Goal: Information Seeking & Learning: Learn about a topic

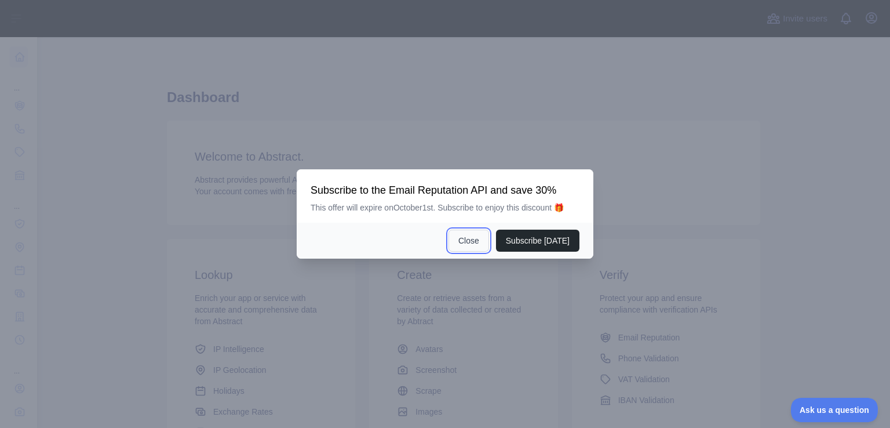
click at [461, 239] on button "Close" at bounding box center [469, 241] width 41 height 22
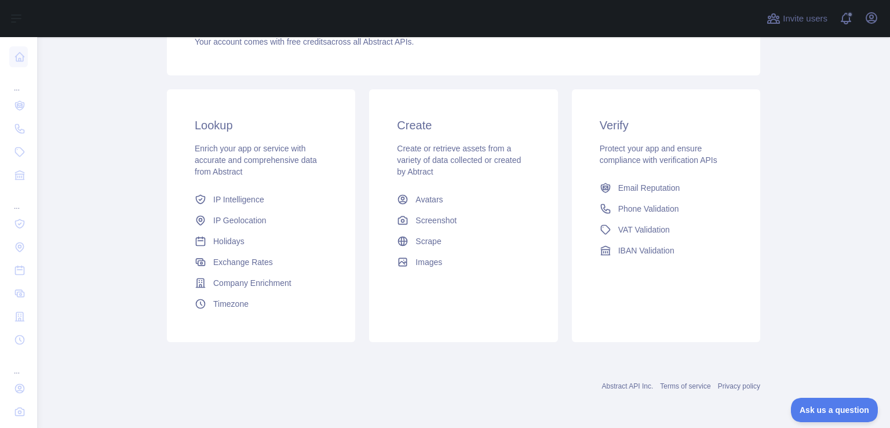
scroll to position [8, 0]
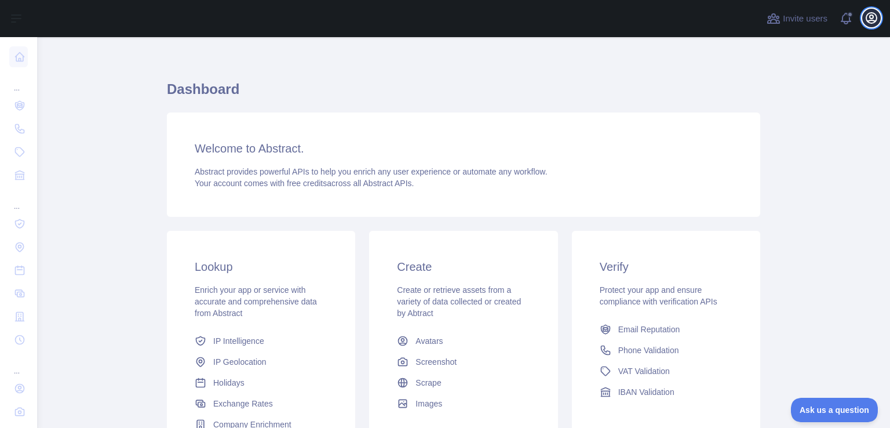
click at [872, 24] on icon "button" at bounding box center [872, 18] width 14 height 14
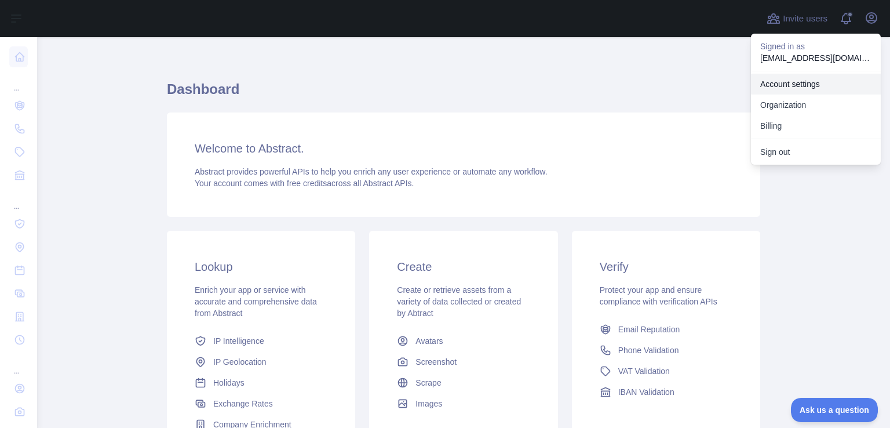
click at [812, 88] on link "Account settings" at bounding box center [816, 84] width 130 height 21
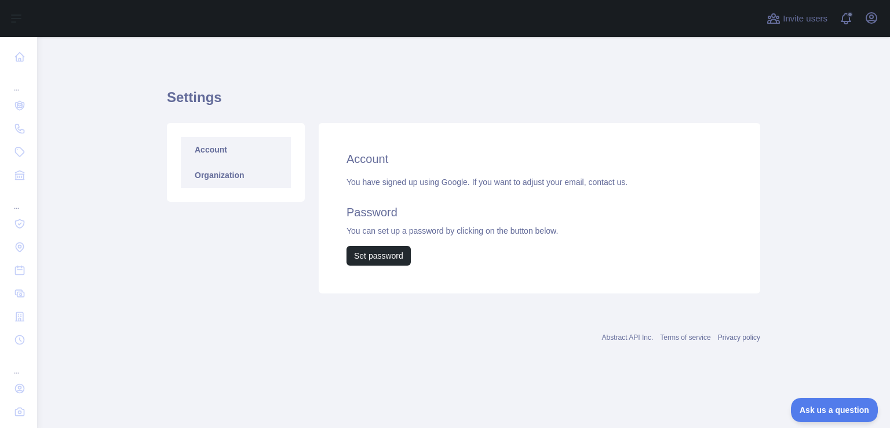
click at [212, 169] on link "Organization" at bounding box center [236, 175] width 110 height 26
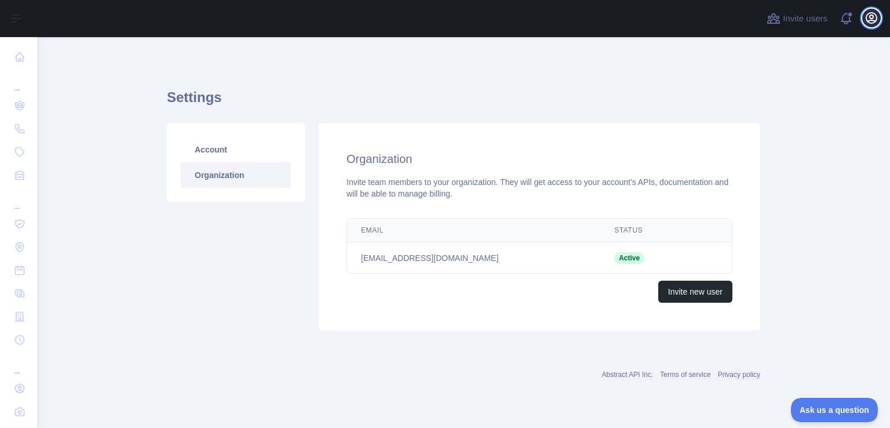
click at [872, 16] on icon "button" at bounding box center [872, 18] width 14 height 14
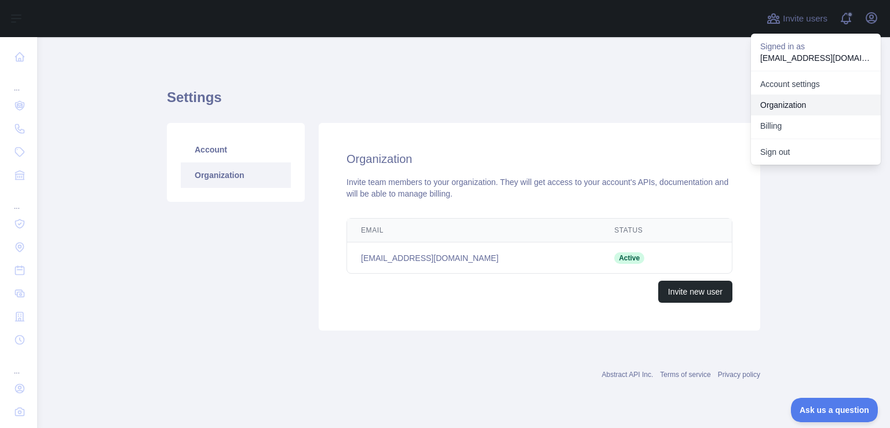
click at [795, 100] on link "Organization" at bounding box center [816, 104] width 130 height 21
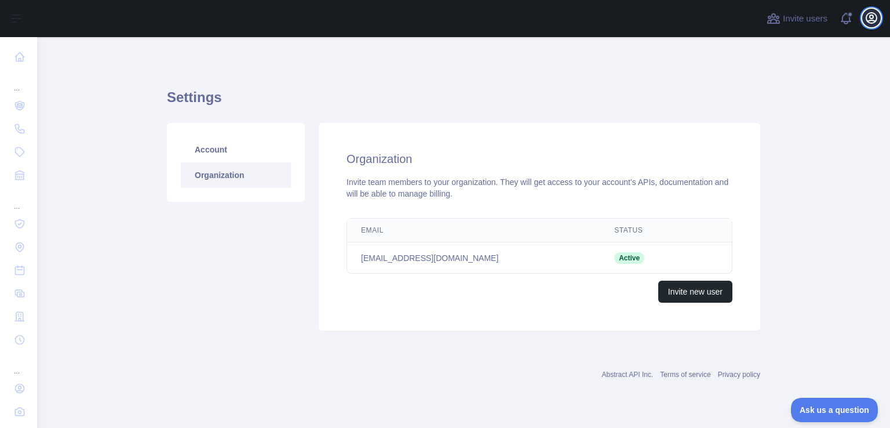
click at [865, 23] on icon "button" at bounding box center [872, 18] width 14 height 14
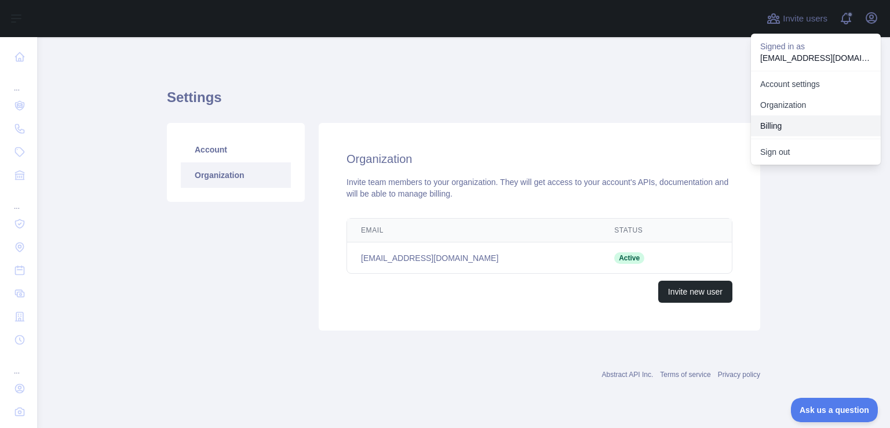
click at [780, 125] on button "Billing" at bounding box center [816, 125] width 130 height 21
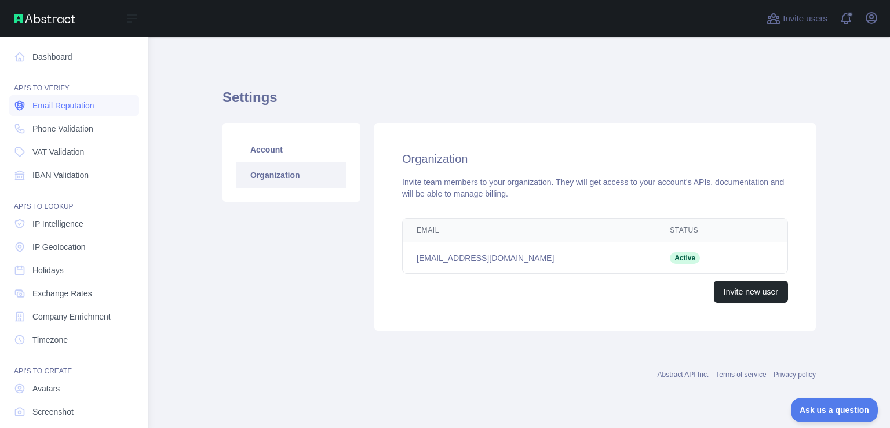
click at [80, 112] on link "Email Reputation" at bounding box center [74, 105] width 130 height 21
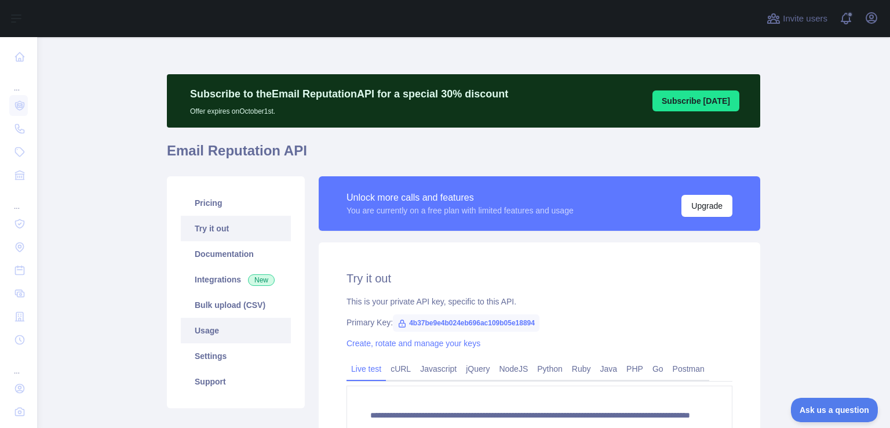
click at [208, 330] on link "Usage" at bounding box center [236, 331] width 110 height 26
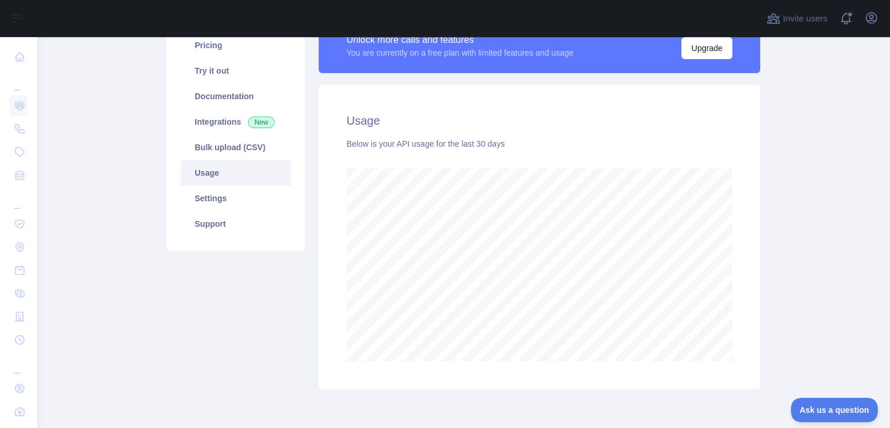
scroll to position [156, 0]
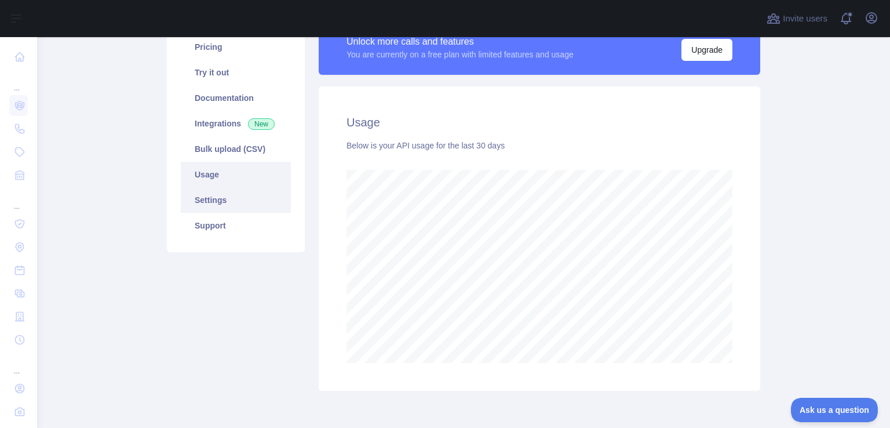
click at [211, 199] on link "Settings" at bounding box center [236, 200] width 110 height 26
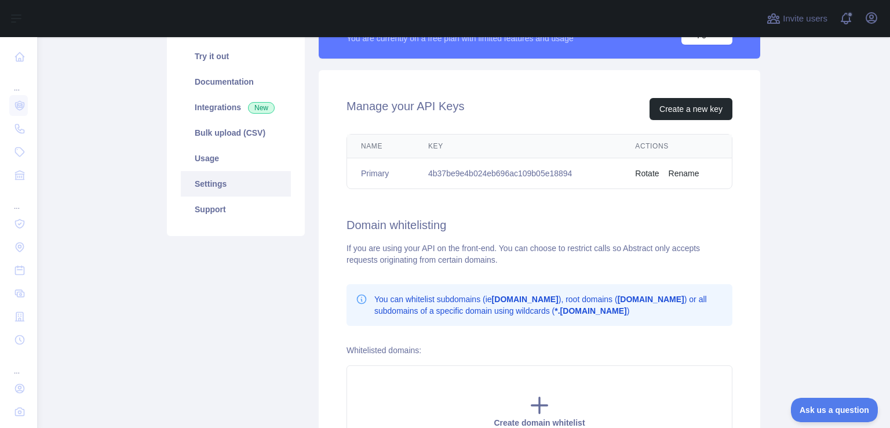
scroll to position [172, 0]
click at [248, 203] on link "Support" at bounding box center [236, 210] width 110 height 26
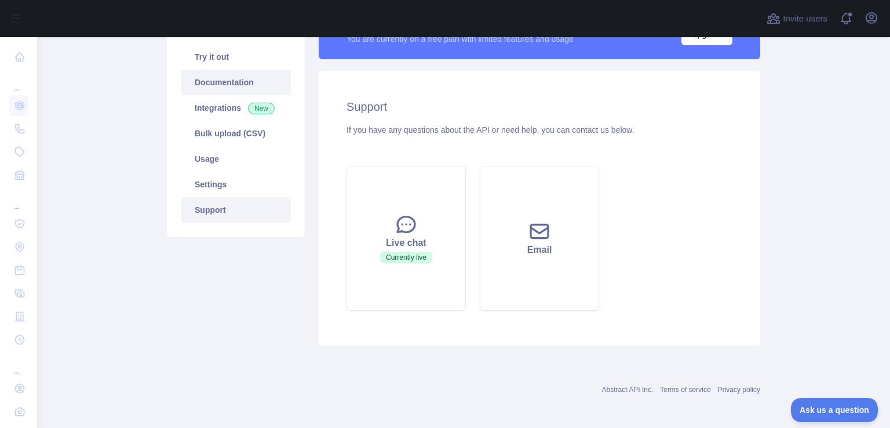
click at [202, 77] on link "Documentation" at bounding box center [236, 83] width 110 height 26
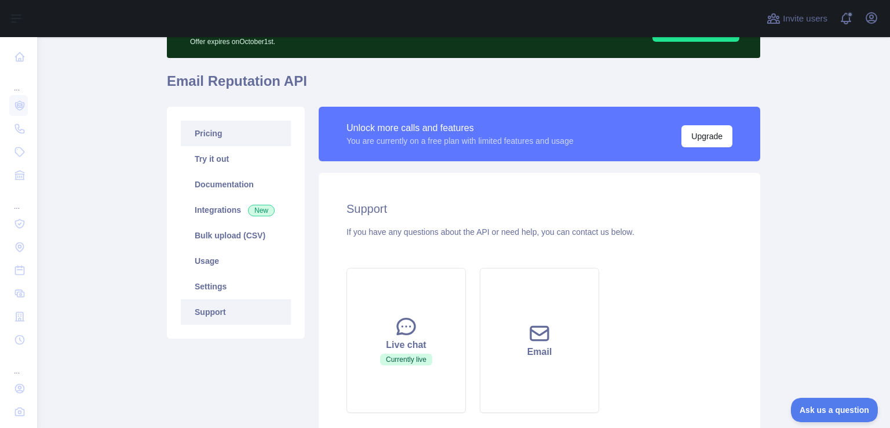
scroll to position [70, 0]
click at [250, 274] on link "Settings" at bounding box center [236, 287] width 110 height 26
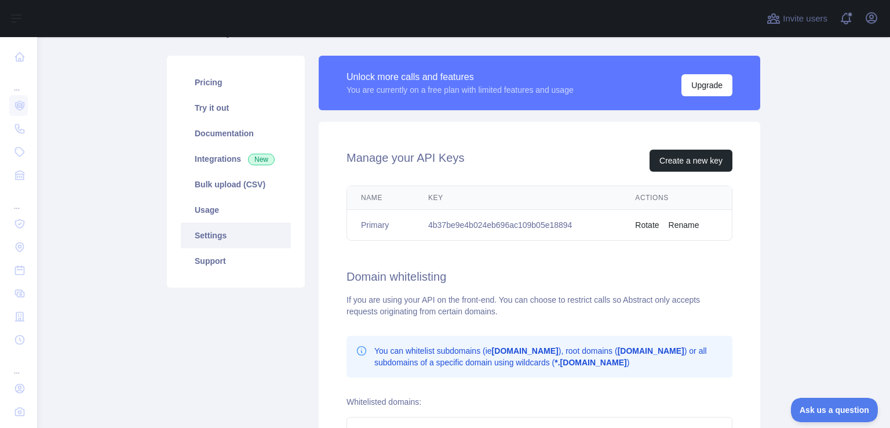
scroll to position [118, 0]
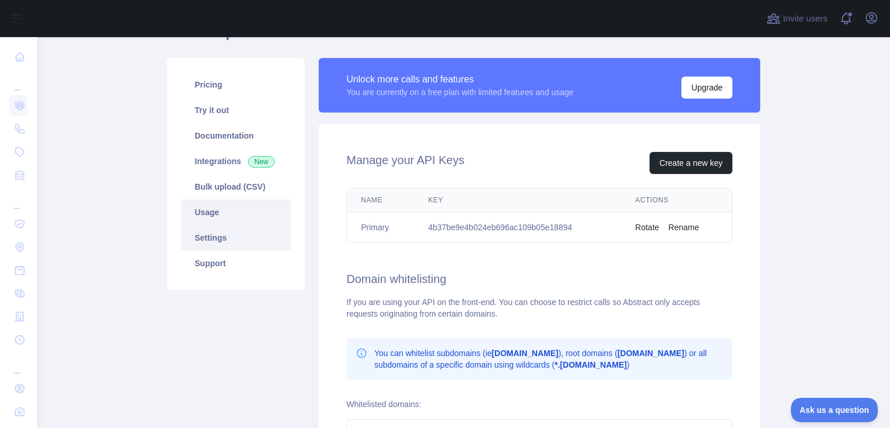
click at [208, 211] on link "Usage" at bounding box center [236, 212] width 110 height 26
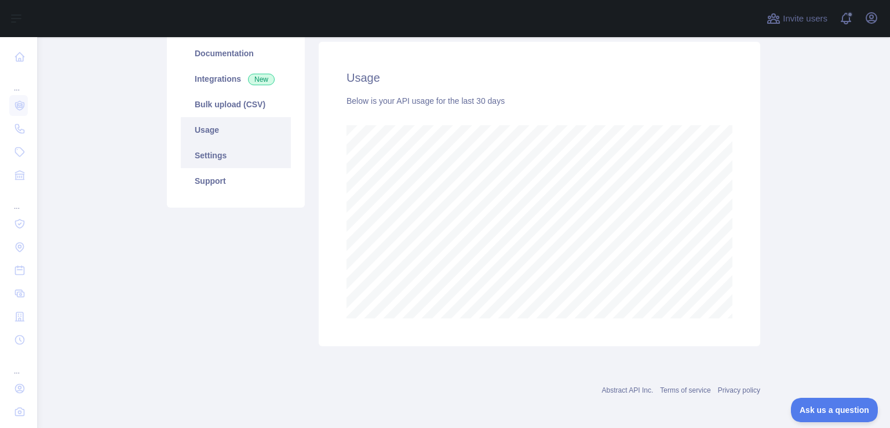
scroll to position [204, 0]
click at [225, 145] on link "Settings" at bounding box center [236, 152] width 110 height 26
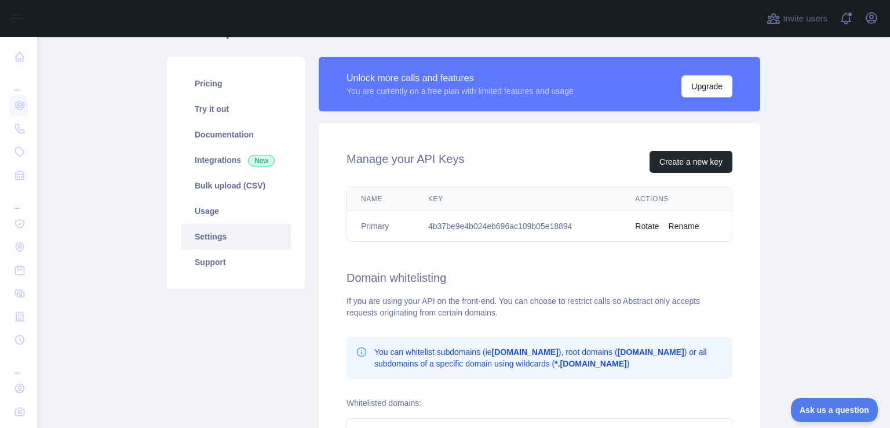
scroll to position [118, 0]
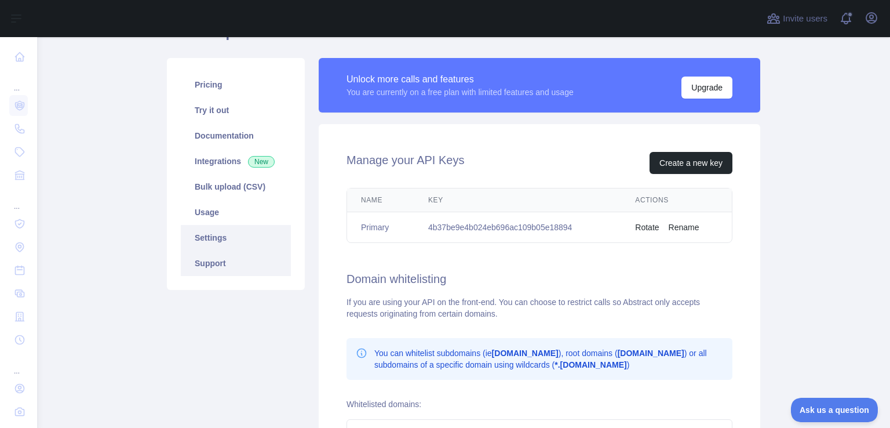
click at [216, 256] on link "Support" at bounding box center [236, 263] width 110 height 26
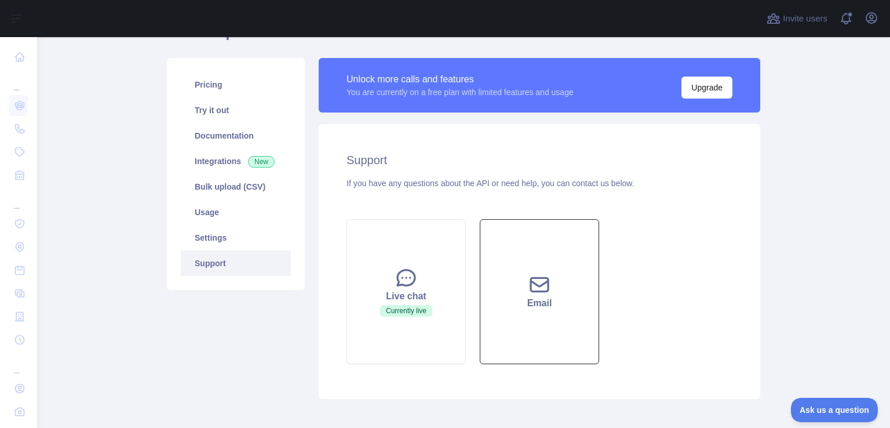
scroll to position [174, 0]
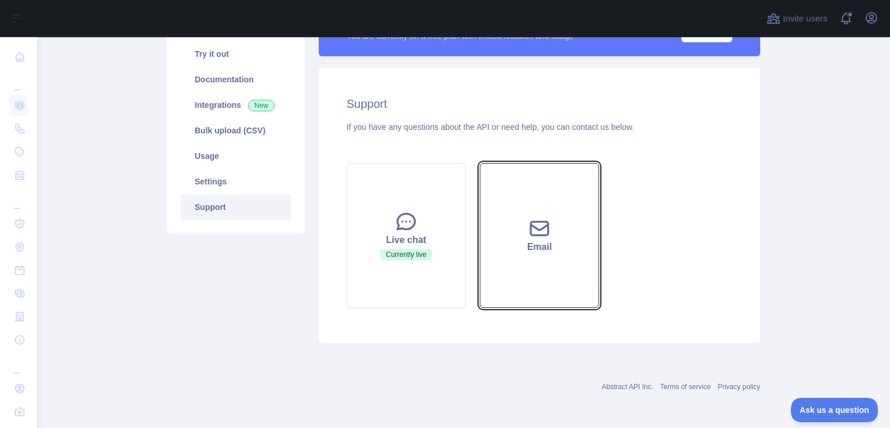
click at [529, 254] on button "Email" at bounding box center [539, 235] width 119 height 145
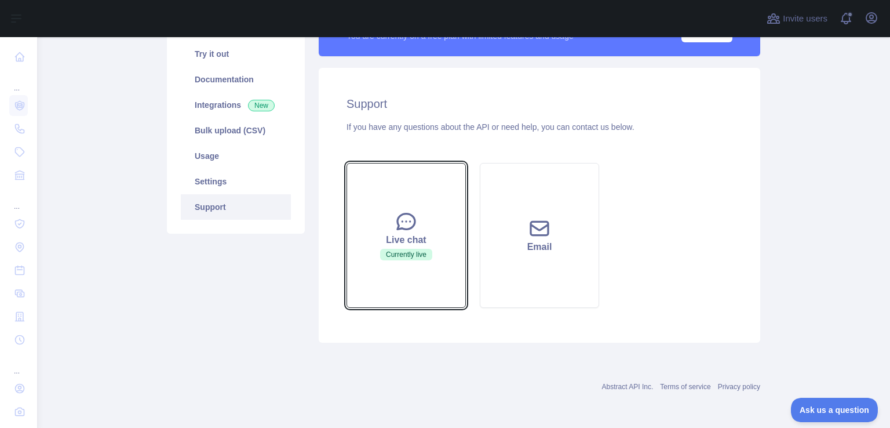
click at [406, 239] on div "Live chat" at bounding box center [406, 240] width 90 height 14
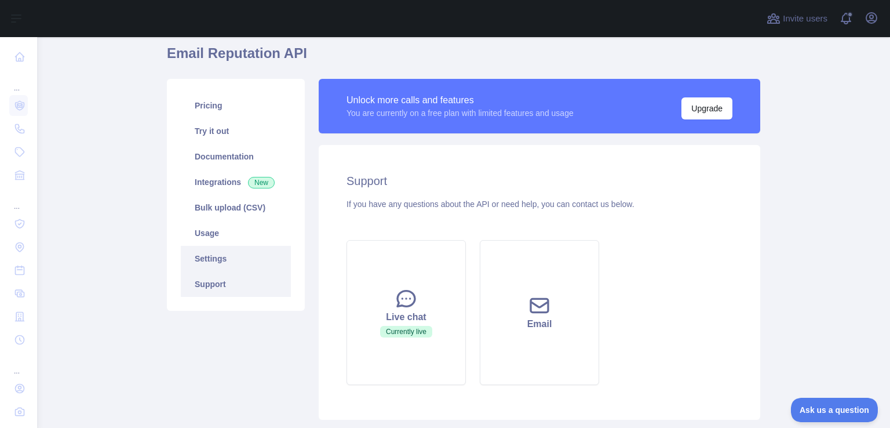
click at [211, 265] on link "Settings" at bounding box center [236, 259] width 110 height 26
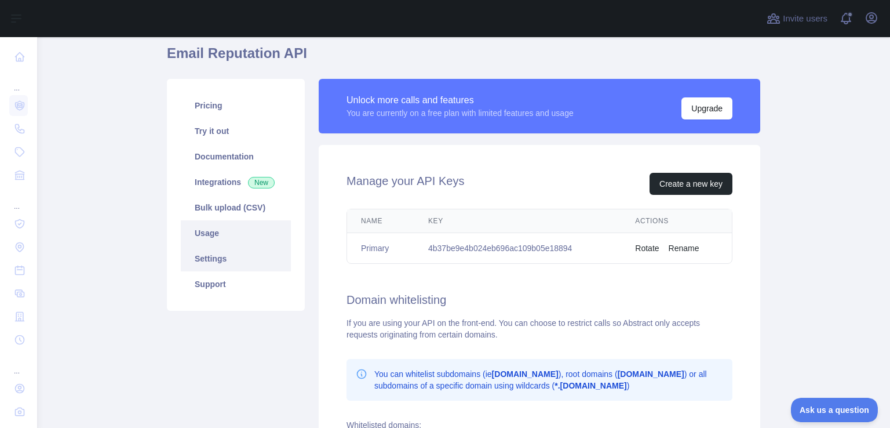
click at [216, 239] on link "Usage" at bounding box center [236, 233] width 110 height 26
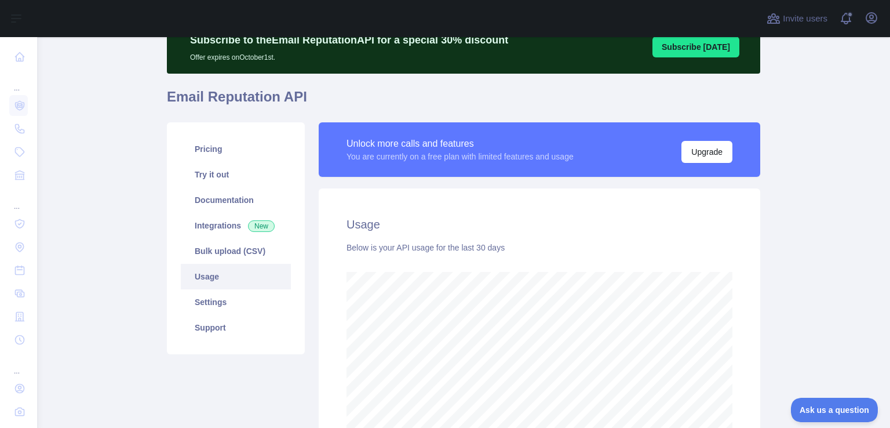
scroll to position [54, 0]
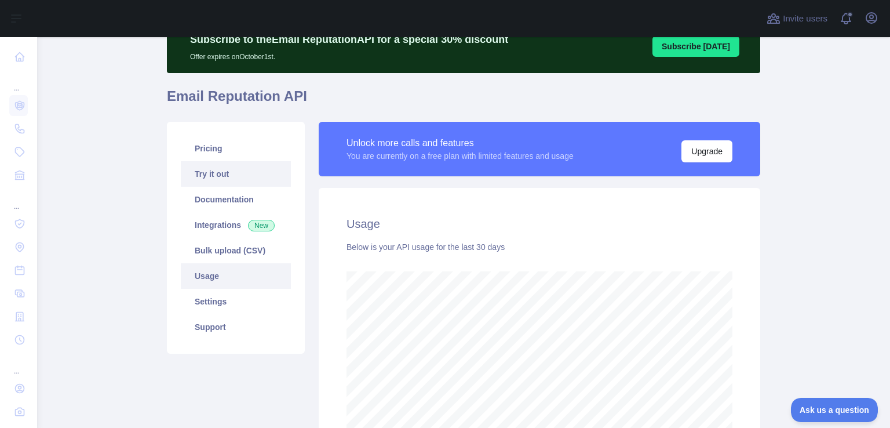
click at [206, 172] on link "Try it out" at bounding box center [236, 174] width 110 height 26
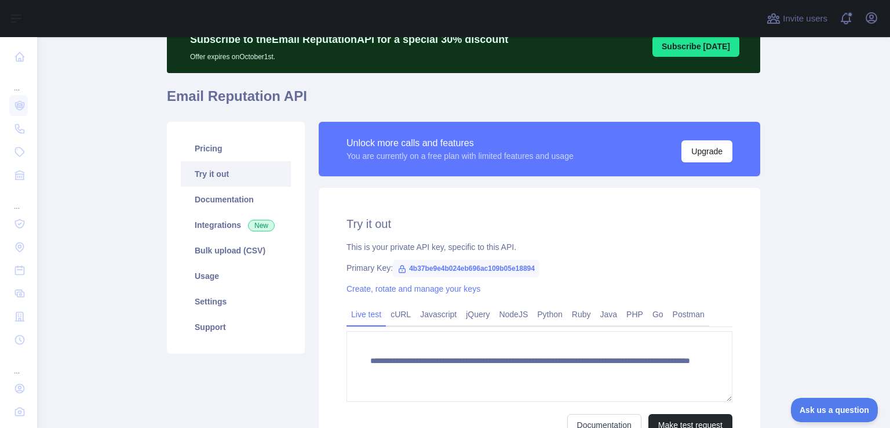
scroll to position [176, 0]
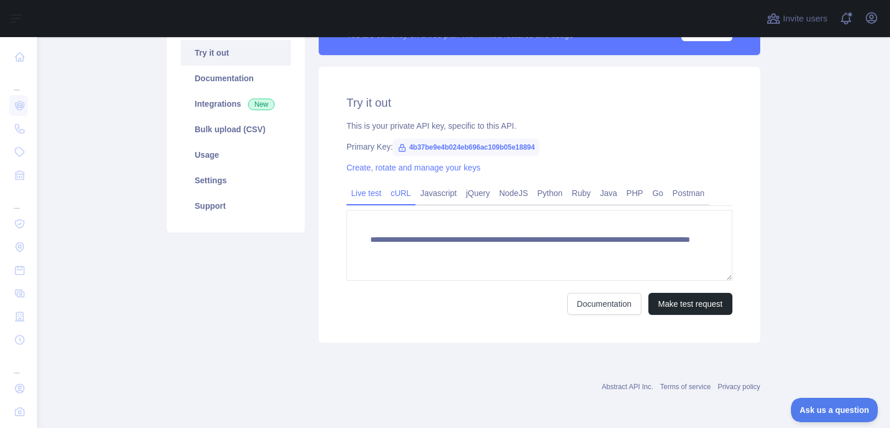
click at [401, 195] on link "cURL" at bounding box center [401, 193] width 30 height 19
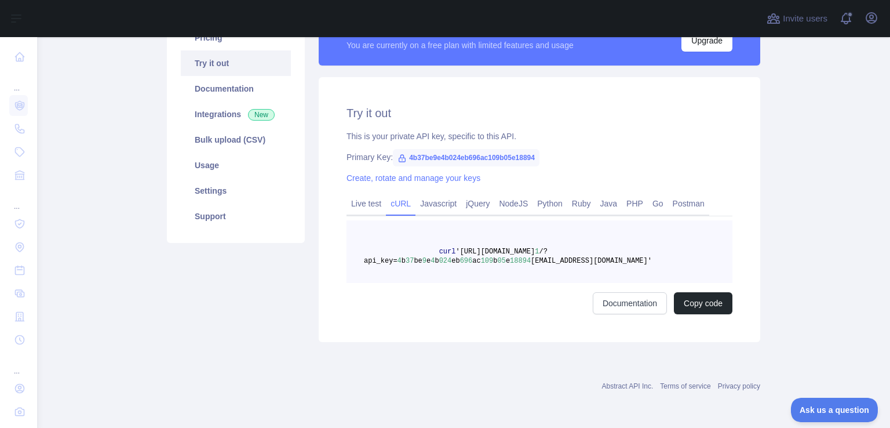
scroll to position [165, 0]
click at [362, 207] on link "Live test" at bounding box center [366, 203] width 39 height 19
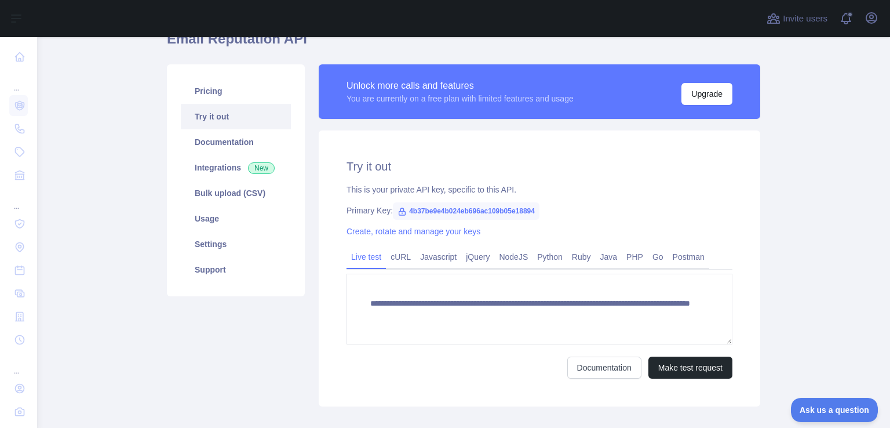
scroll to position [92, 0]
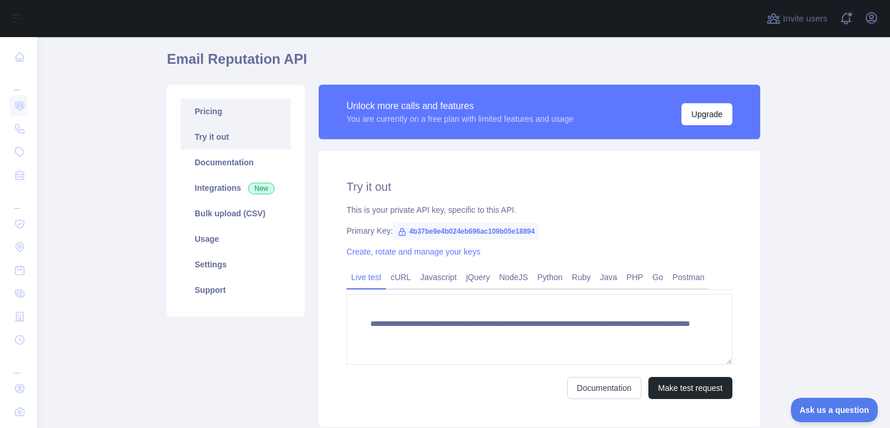
click at [221, 115] on link "Pricing" at bounding box center [236, 112] width 110 height 26
